Goal: Find specific page/section

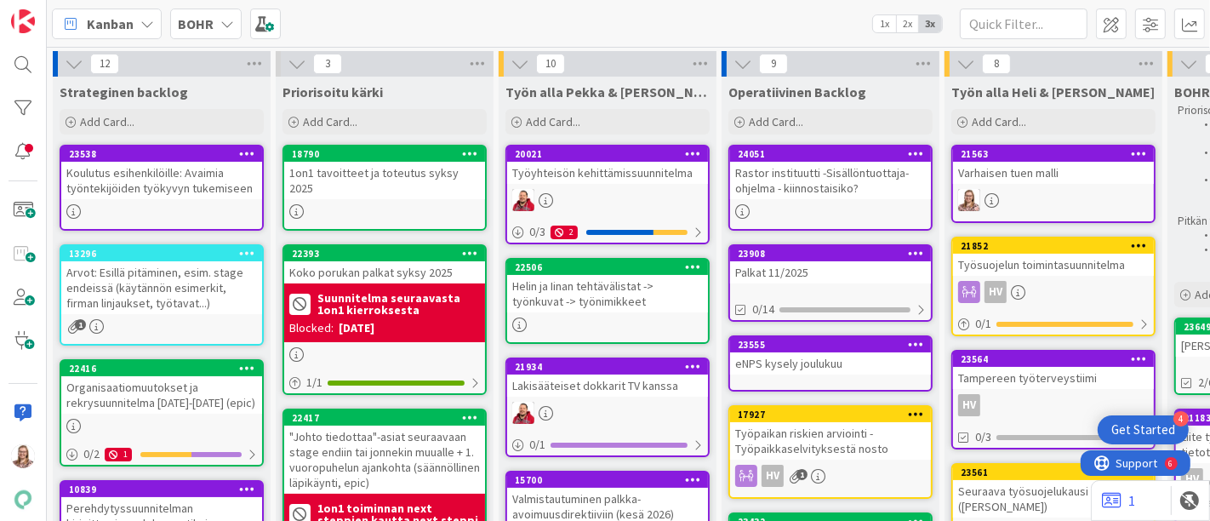
scroll to position [94, 475]
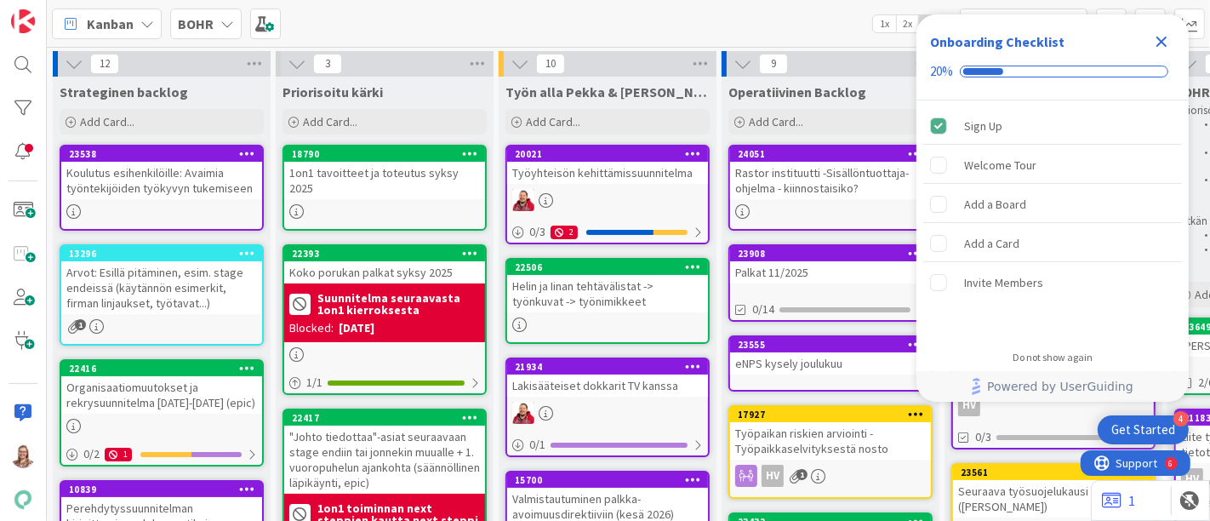
click at [1164, 45] on icon "Close Checklist" at bounding box center [1161, 42] width 11 height 11
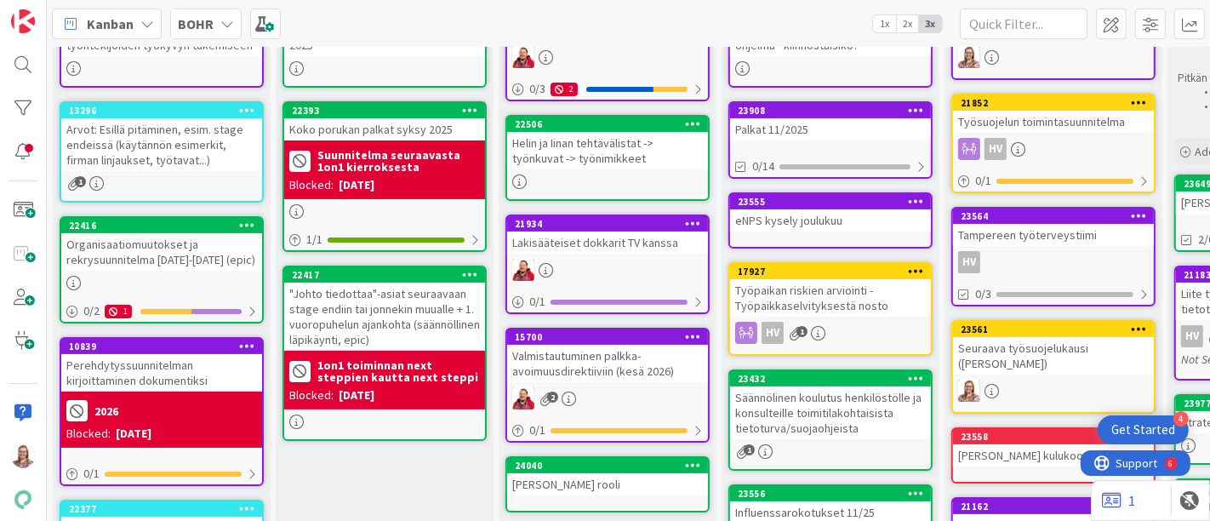
scroll to position [174, 0]
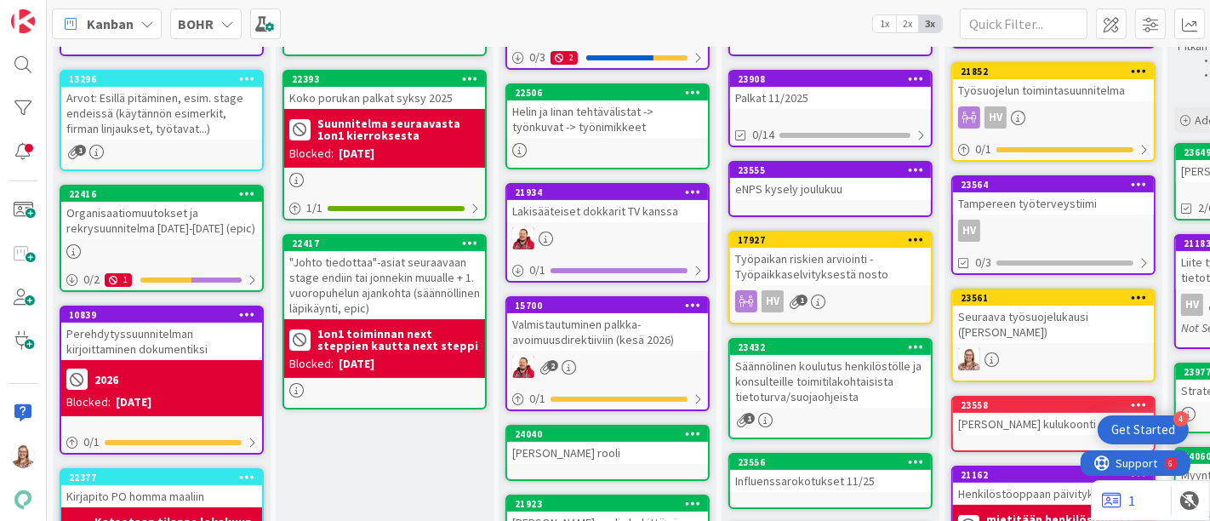
click at [1030, 205] on div "Tampereen työterveystiimi" at bounding box center [1053, 203] width 201 height 22
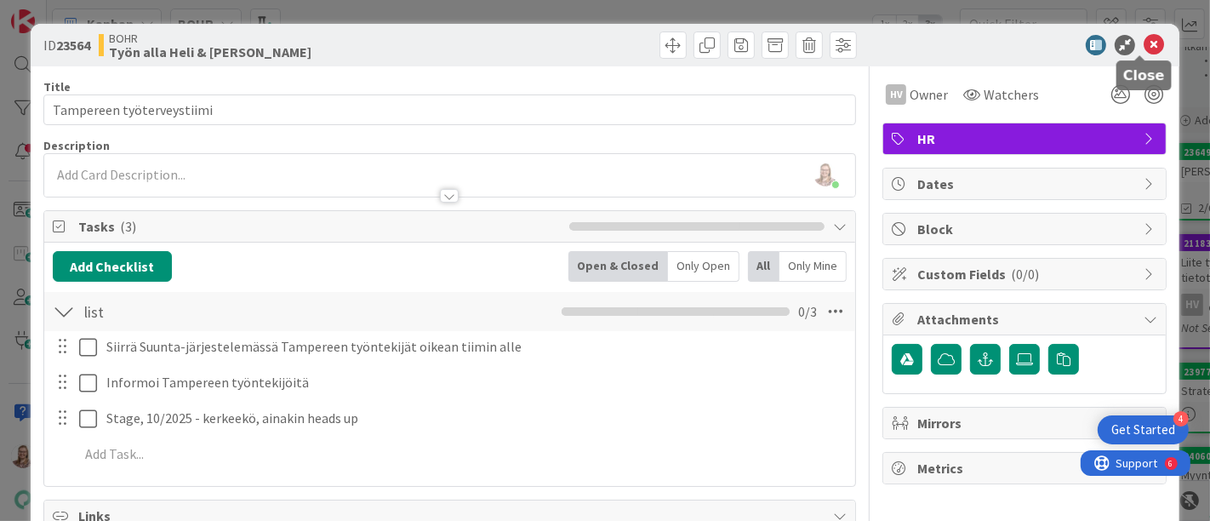
click at [1143, 52] on icon at bounding box center [1153, 45] width 20 height 20
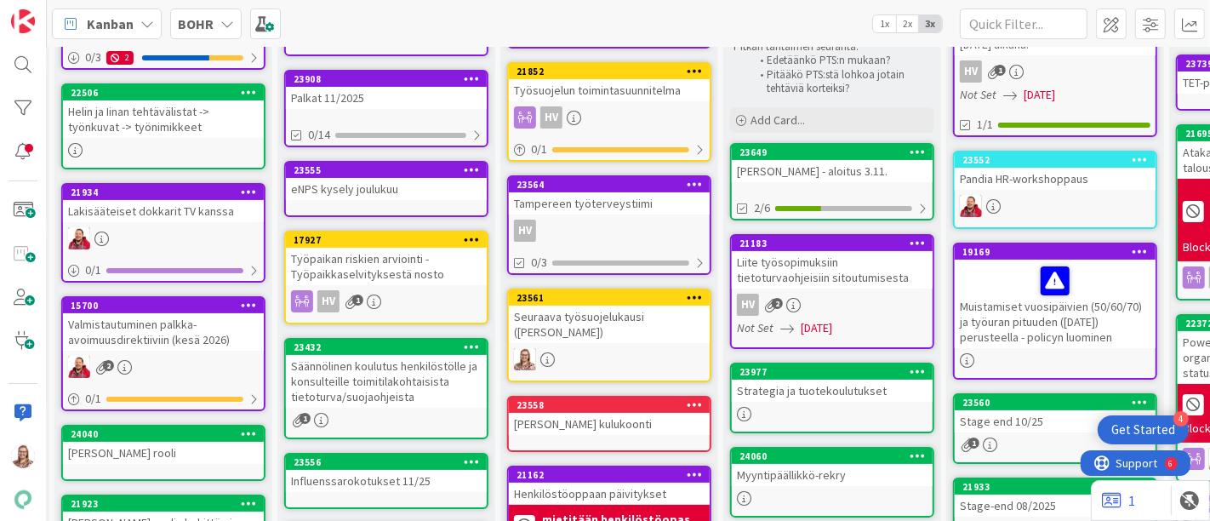
scroll to position [0, 444]
